Goal: Task Accomplishment & Management: Manage account settings

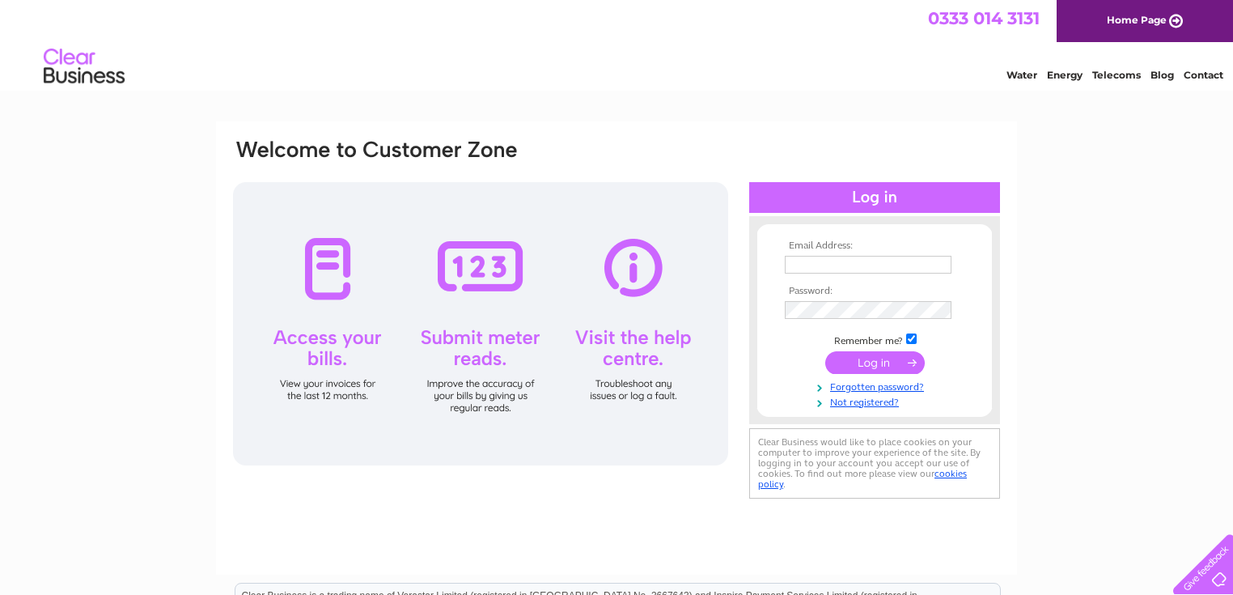
type input "thetransmissionshopltd@gmail.com"
click at [861, 362] on input "submit" at bounding box center [874, 362] width 99 height 23
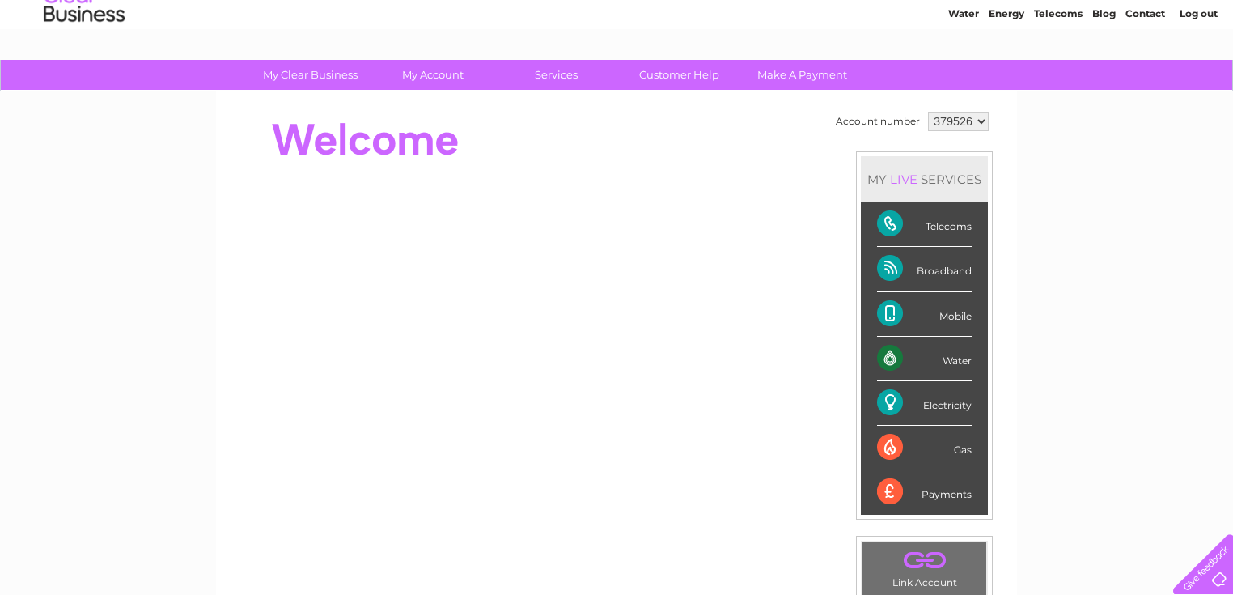
scroll to position [56, 0]
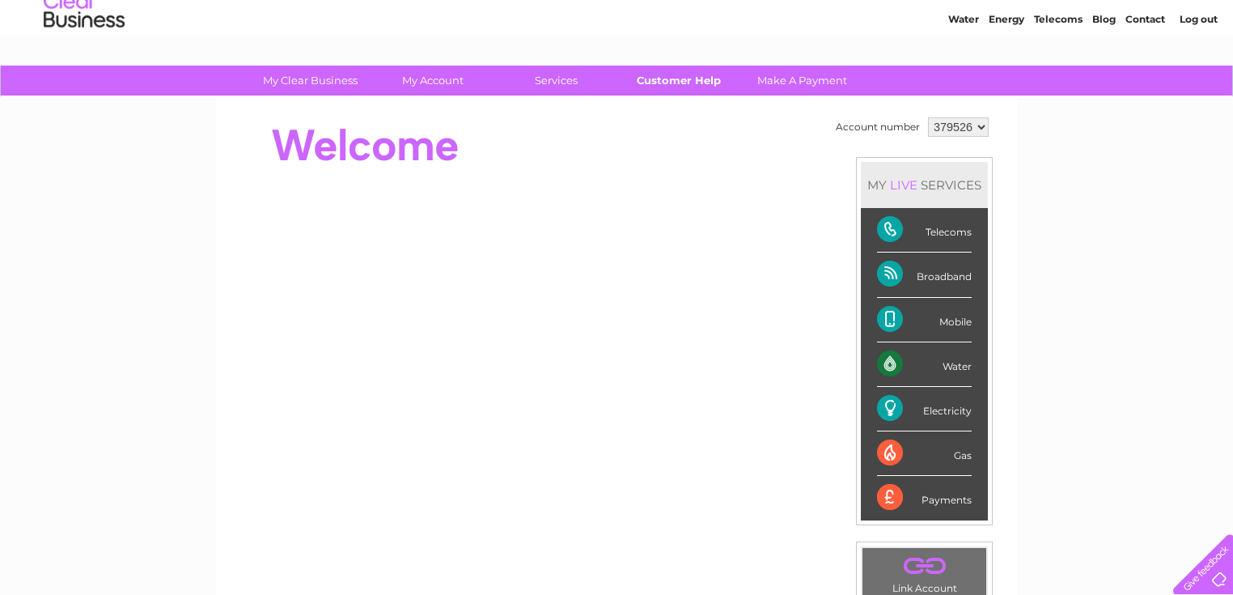
click at [641, 81] on link "Customer Help" at bounding box center [678, 81] width 133 height 30
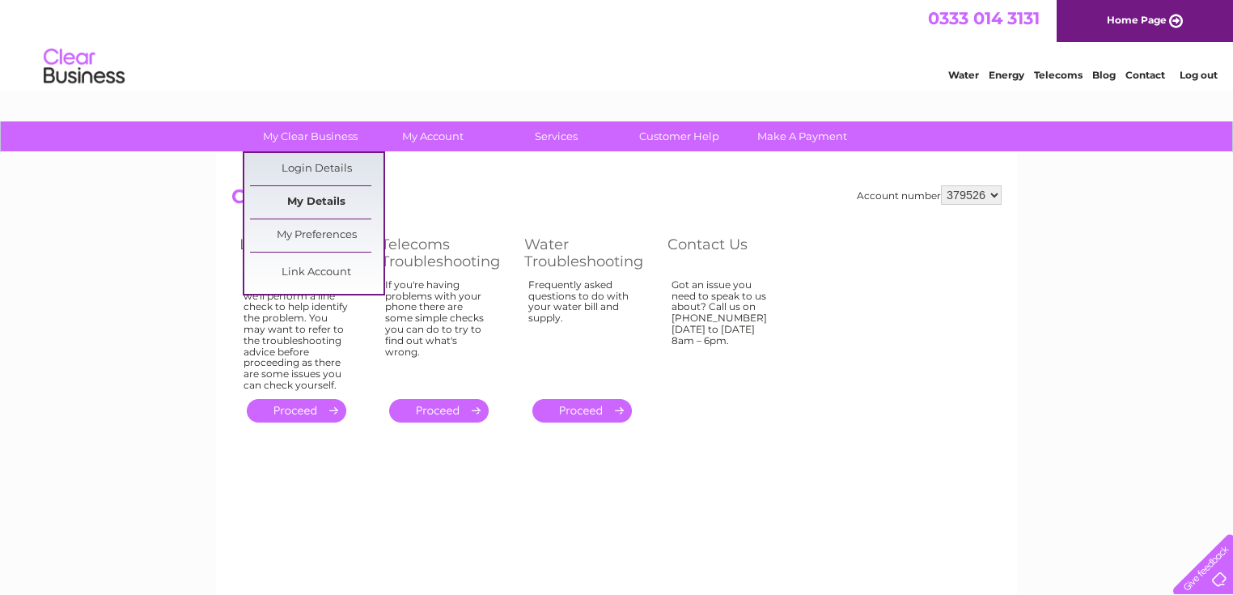
click at [336, 194] on link "My Details" at bounding box center [316, 202] width 133 height 32
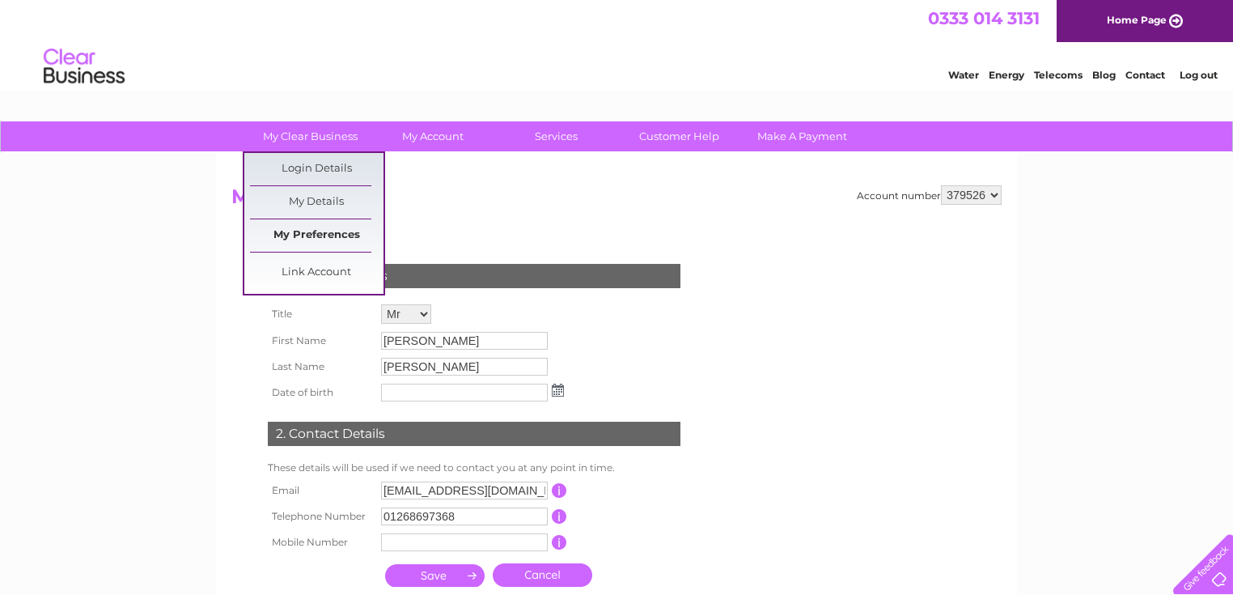
click at [332, 236] on link "My Preferences" at bounding box center [316, 235] width 133 height 32
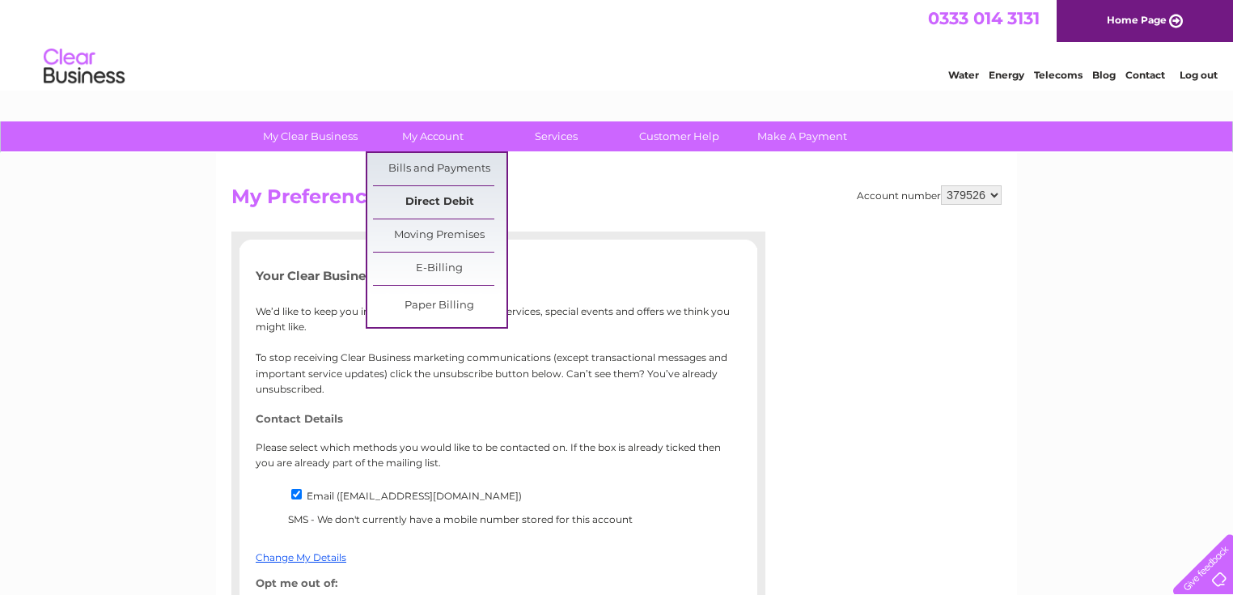
click at [448, 195] on link "Direct Debit" at bounding box center [439, 202] width 133 height 32
